Goal: Find specific page/section: Find specific page/section

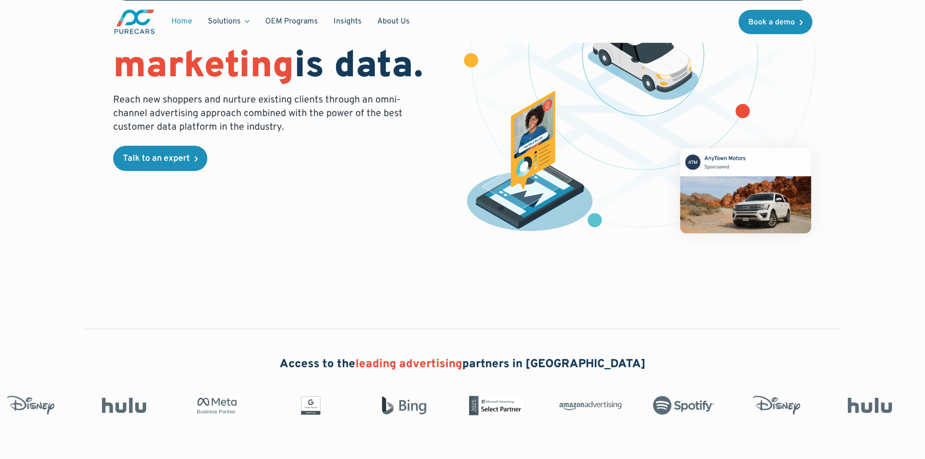
scroll to position [194, 0]
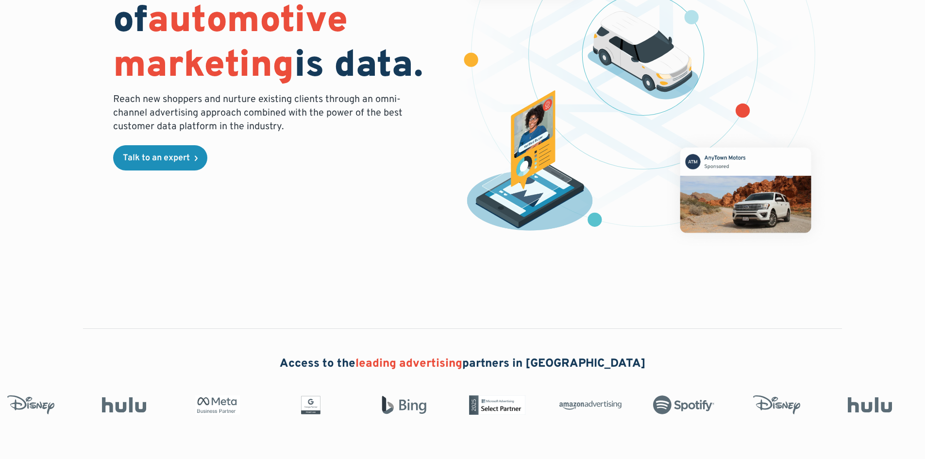
click at [157, 166] on link "Talk to an expert" at bounding box center [160, 157] width 94 height 25
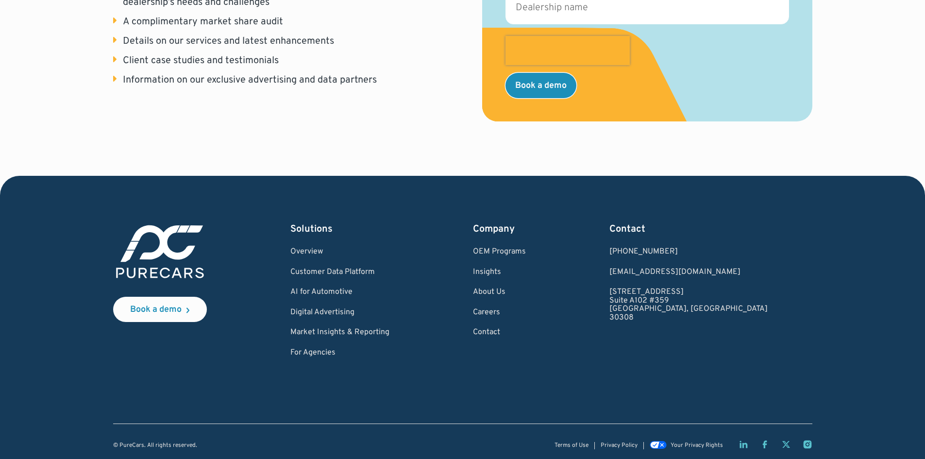
scroll to position [337, 0]
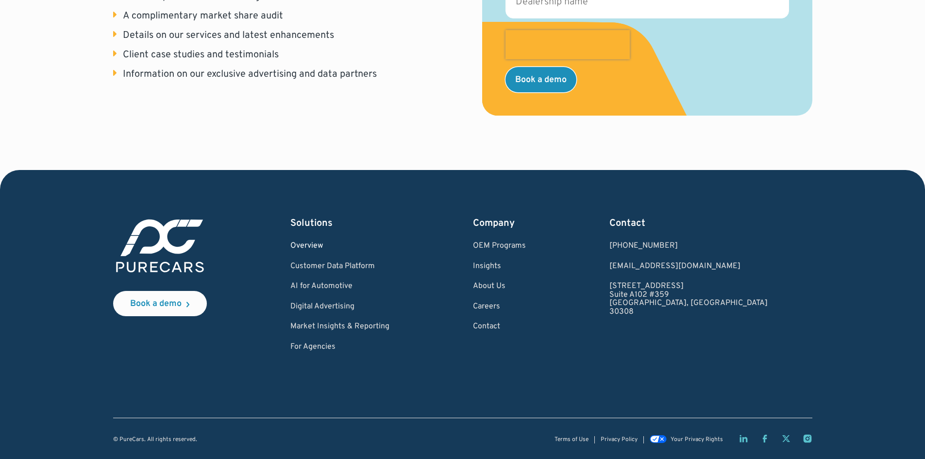
click at [326, 242] on link "Overview" at bounding box center [339, 246] width 99 height 9
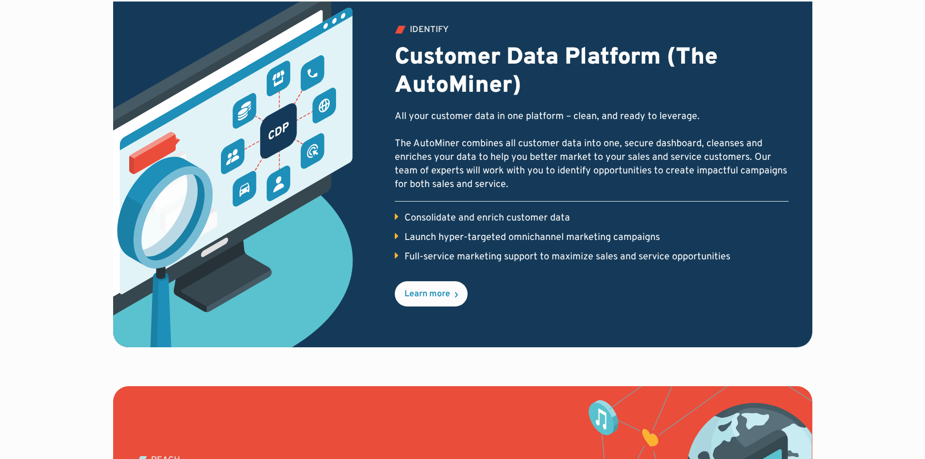
scroll to position [729, 0]
